Goal: Obtain resource: Download file/media

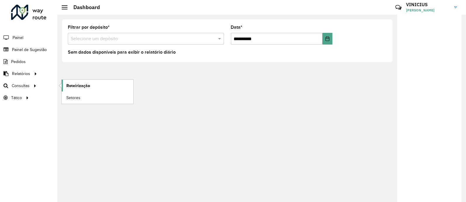
click at [85, 87] on span "Roteirização" at bounding box center [78, 86] width 24 height 6
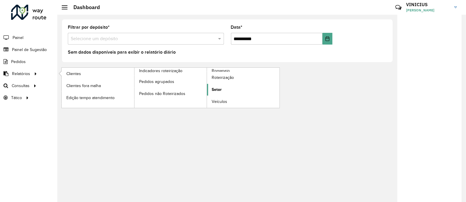
click at [235, 94] on link "Setor" at bounding box center [243, 90] width 73 height 12
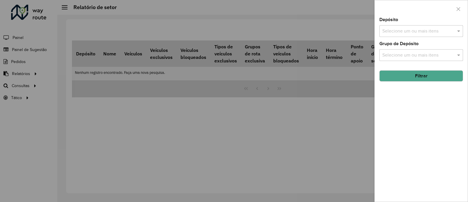
click at [438, 33] on input "text" at bounding box center [418, 31] width 75 height 7
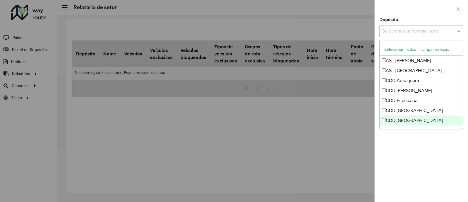
click at [406, 121] on div "CDD [GEOGRAPHIC_DATA]" at bounding box center [421, 120] width 83 height 10
click at [410, 149] on div "Depósito Selecione um ou mais itens CDD São Paulo × × Grupo de Depósito Selecio…" at bounding box center [421, 110] width 93 height 184
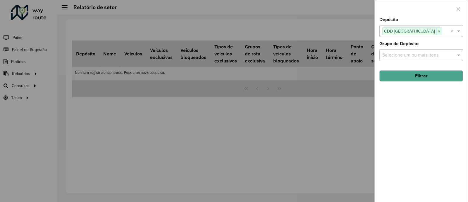
click at [418, 75] on button "Filtrar" at bounding box center [422, 75] width 84 height 11
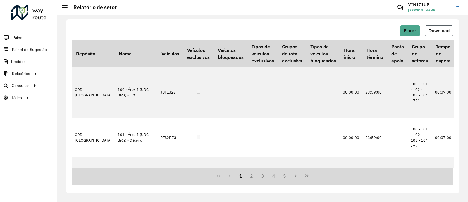
click at [440, 28] on span "Download" at bounding box center [439, 30] width 21 height 5
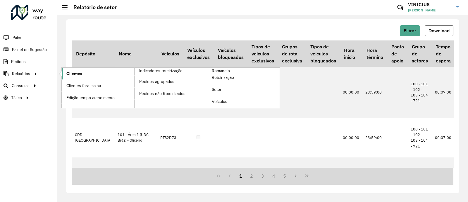
click at [88, 76] on link "Clientes" at bounding box center [98, 74] width 73 height 12
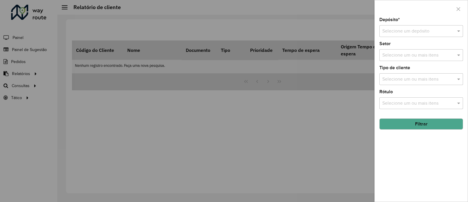
click at [405, 36] on div "Selecione um depósito" at bounding box center [422, 31] width 84 height 12
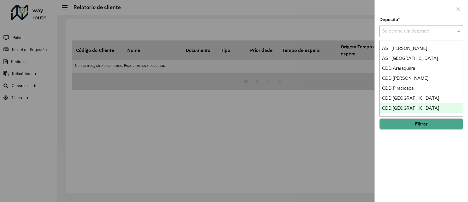
click at [414, 104] on div "CDD [GEOGRAPHIC_DATA]" at bounding box center [421, 108] width 83 height 10
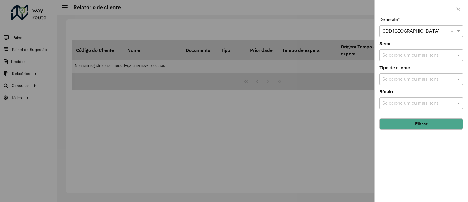
click at [410, 57] on input "text" at bounding box center [418, 55] width 75 height 7
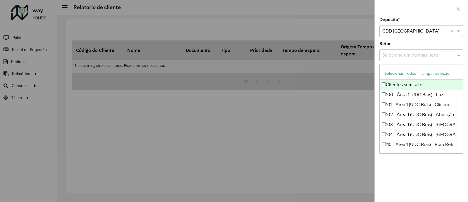
click at [410, 57] on input "text" at bounding box center [418, 55] width 75 height 7
click at [416, 46] on div "Setor Selecione um ou mais itens" at bounding box center [422, 51] width 84 height 19
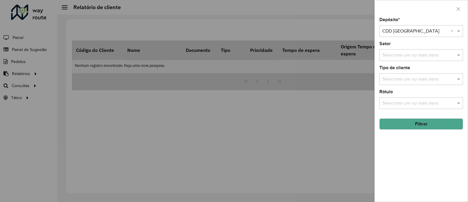
click at [414, 80] on input "text" at bounding box center [418, 79] width 75 height 7
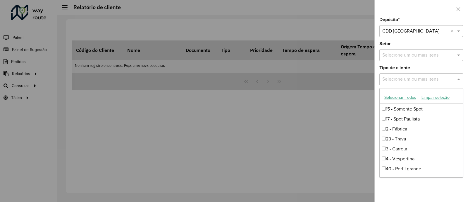
scroll to position [19, 0]
click at [423, 154] on div "4 - Vespertina" at bounding box center [421, 159] width 83 height 10
click at [414, 61] on div "Selecione um ou mais itens" at bounding box center [422, 55] width 84 height 12
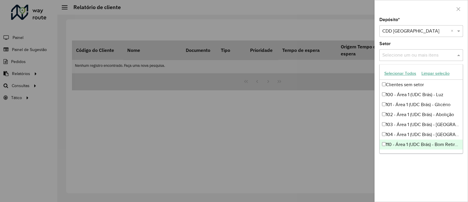
click at [420, 173] on div "Depósito * Selecione um depósito × CDD São Paulo × Setor Selecione um ou mais i…" at bounding box center [421, 110] width 93 height 184
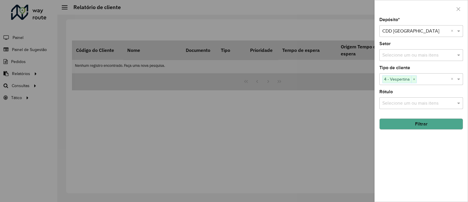
click at [425, 123] on button "Filtrar" at bounding box center [422, 123] width 84 height 11
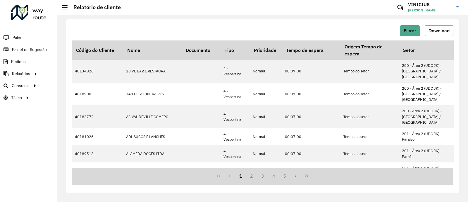
click at [433, 34] on button "Download" at bounding box center [439, 30] width 29 height 11
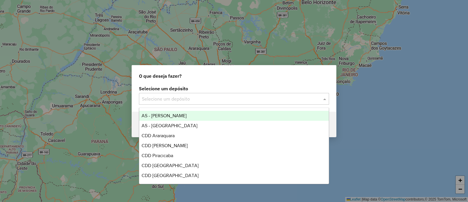
click at [176, 101] on input "text" at bounding box center [228, 98] width 173 height 7
